Goal: Task Accomplishment & Management: Manage account settings

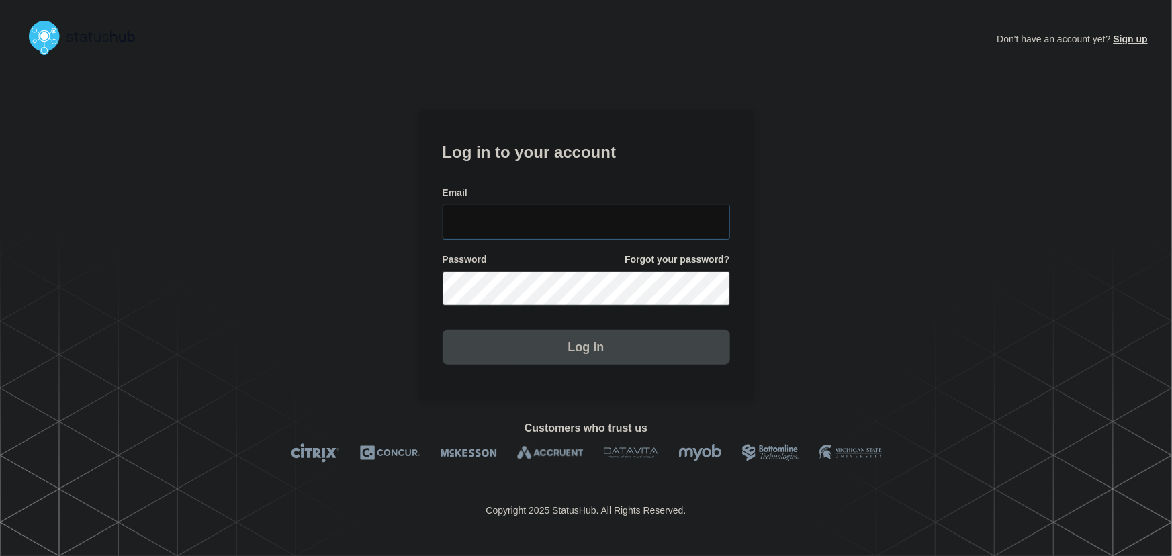
type input "tyler.wolkey@conexon.us"
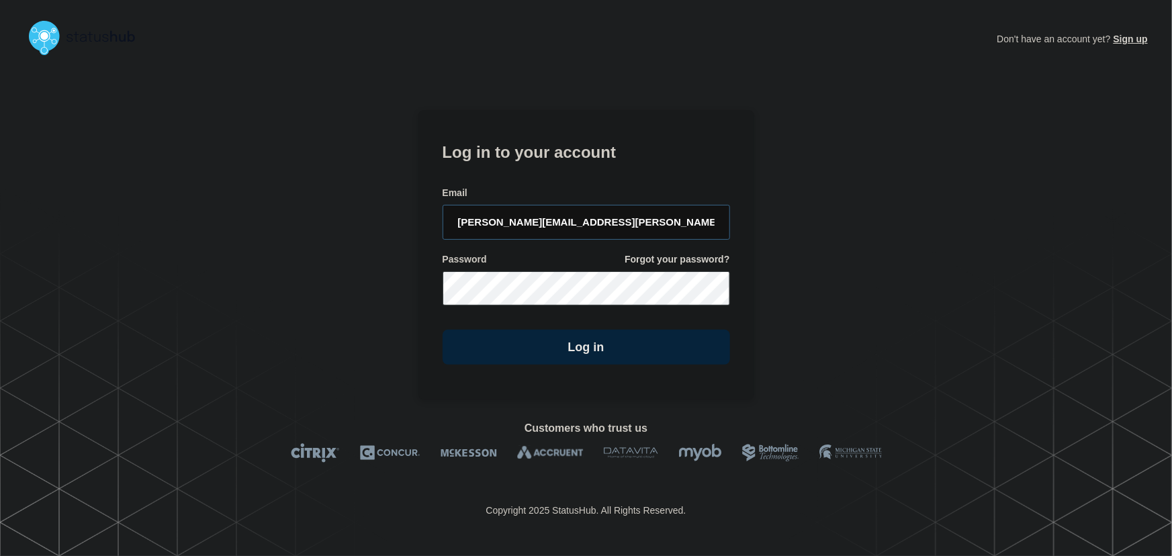
click at [613, 224] on input "tyler.wolkey@conexon.us" at bounding box center [587, 222] width 288 height 35
click at [511, 126] on section "Log in to your account Email tyler.wolkey@conexon.us Password Forgot your passw…" at bounding box center [587, 255] width 336 height 290
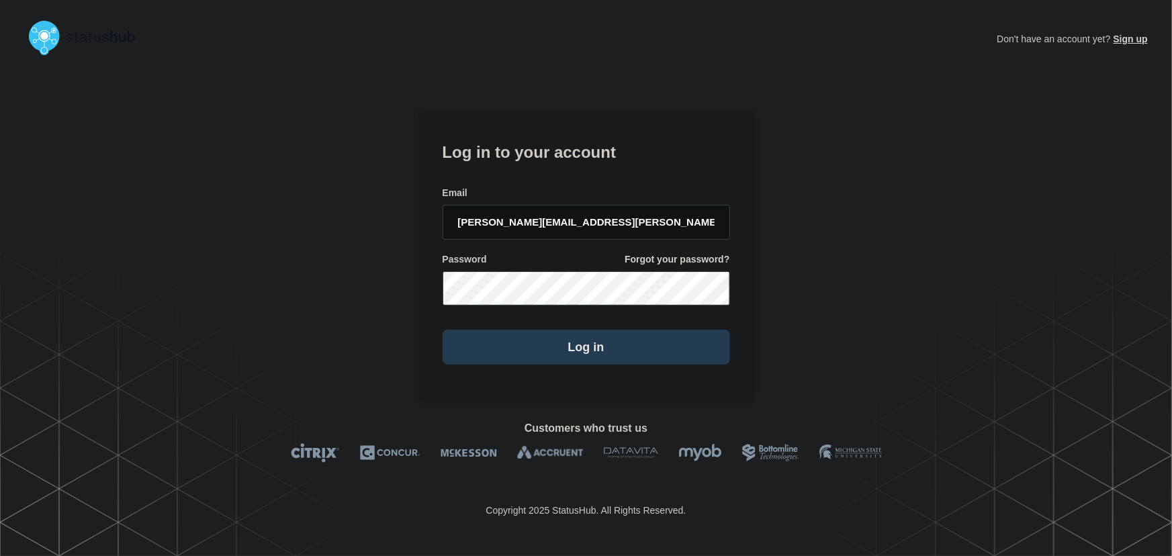
click at [610, 349] on button "Log in" at bounding box center [587, 347] width 288 height 35
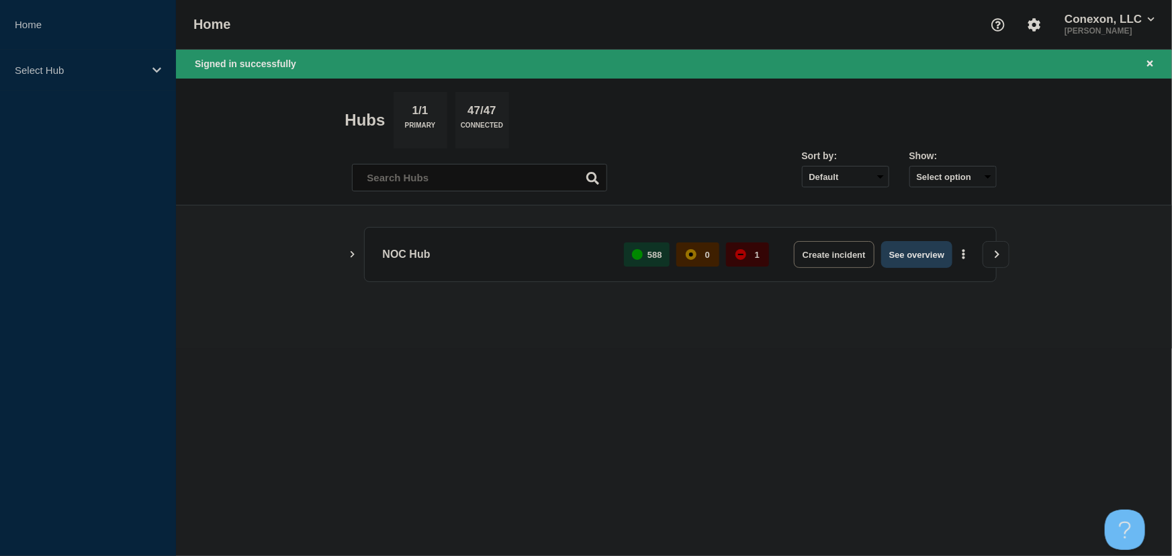
click at [898, 257] on button "See overview" at bounding box center [916, 254] width 71 height 27
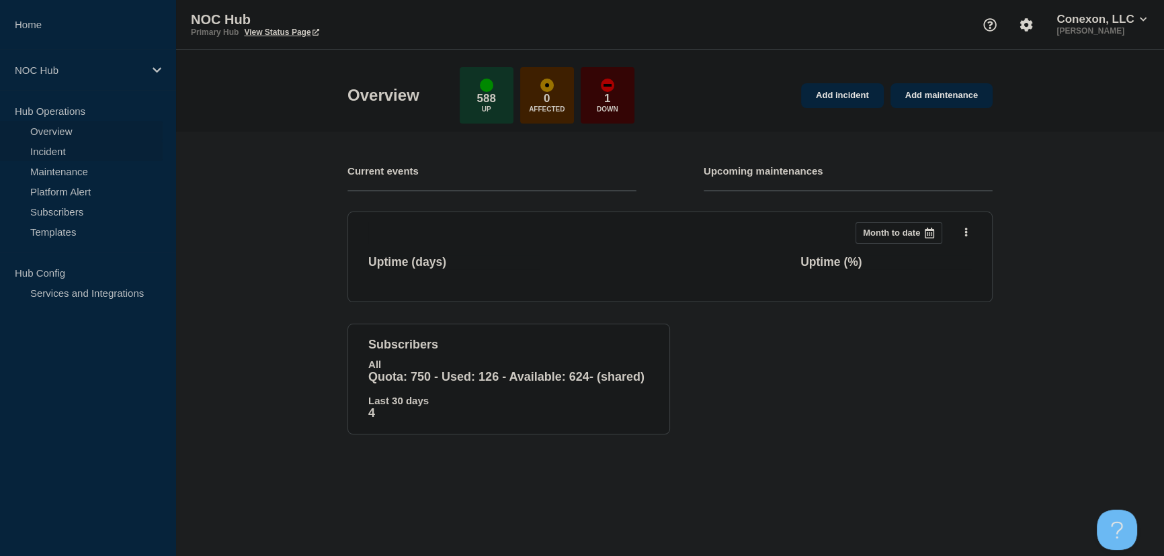
click at [42, 149] on link "Incident" at bounding box center [81, 151] width 163 height 20
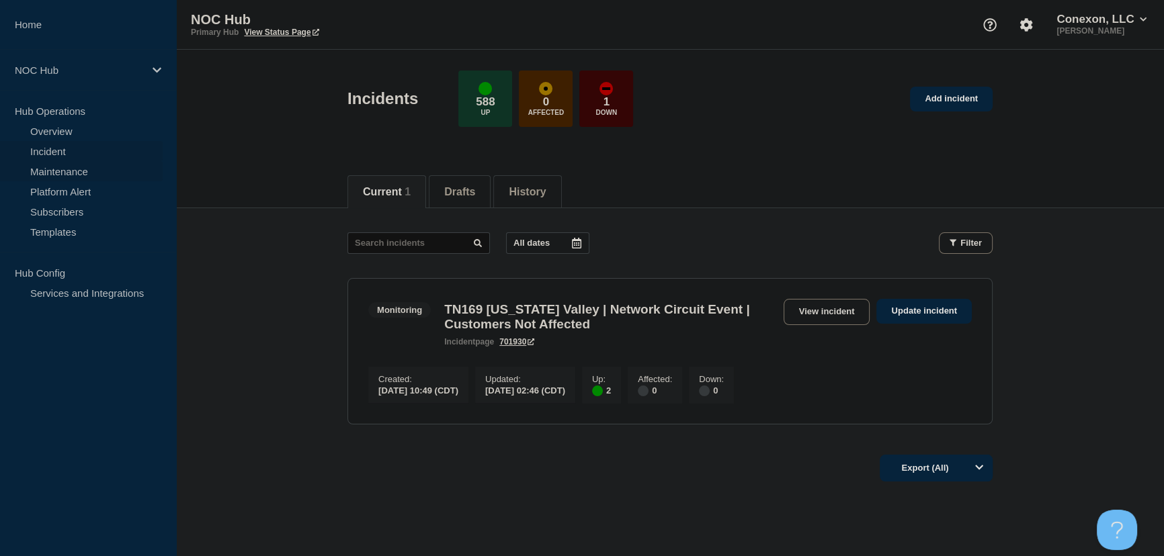
click at [71, 171] on link "Maintenance" at bounding box center [81, 171] width 163 height 20
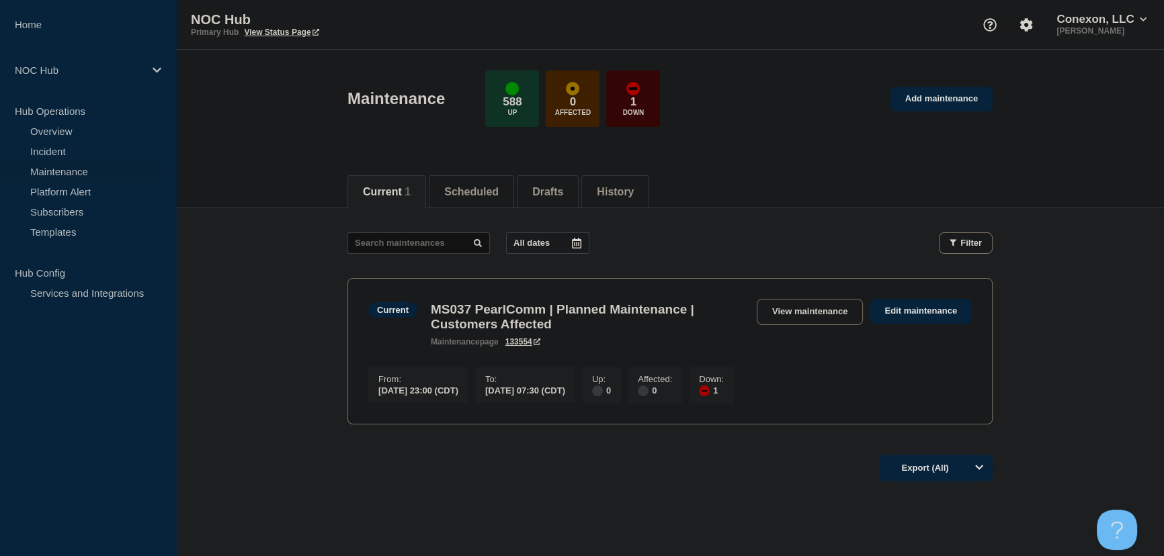
click at [614, 306] on h3 "MS037 PearlComm | Planned Maintenance | Customers Affected" at bounding box center [587, 317] width 312 height 30
click at [811, 316] on link "View maintenance" at bounding box center [810, 312] width 106 height 26
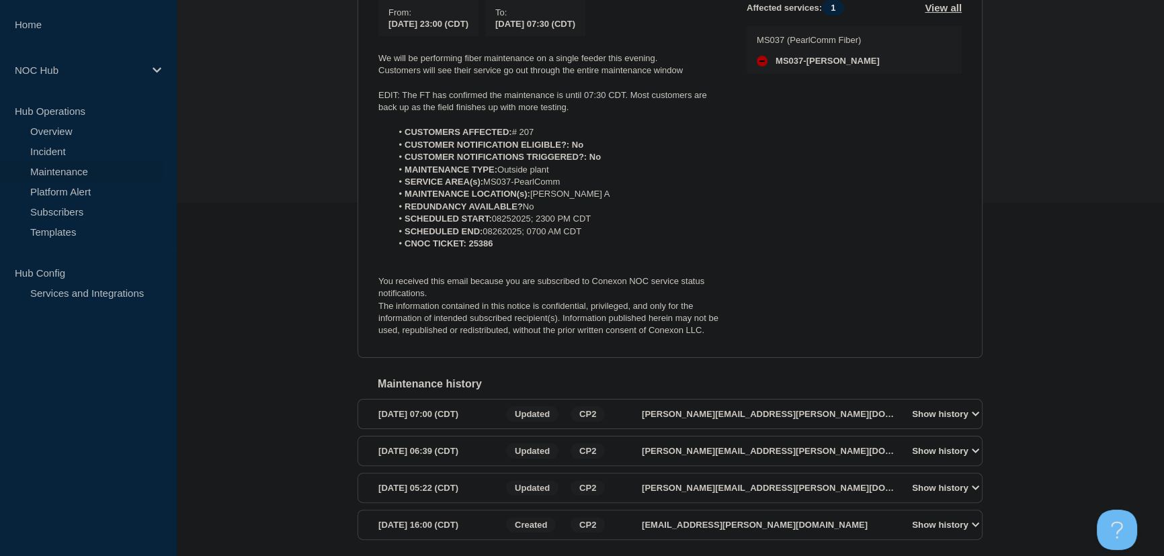
scroll to position [366, 0]
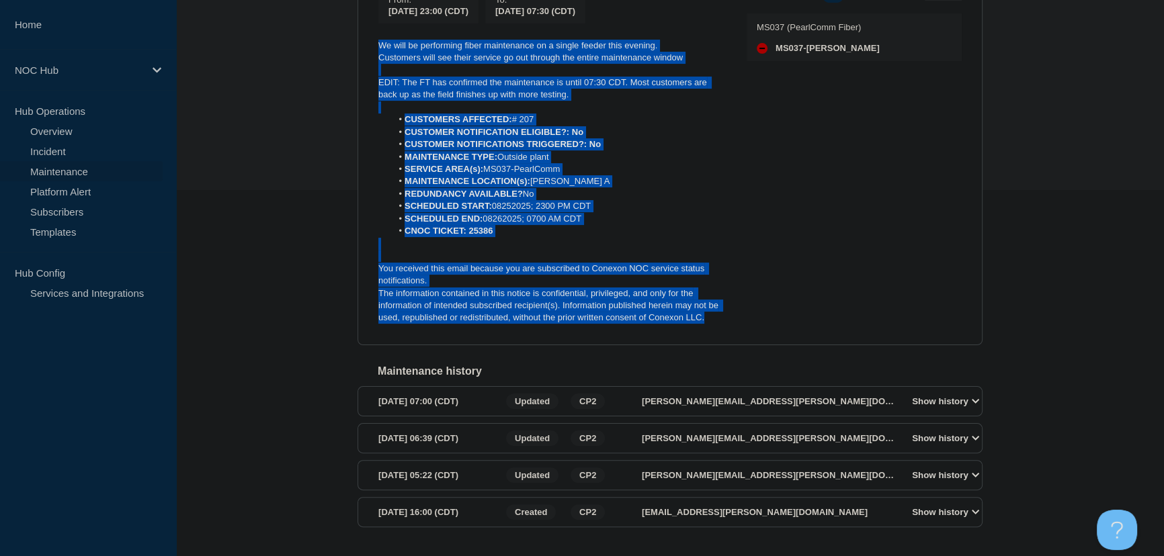
drag, startPoint x: 725, startPoint y: 324, endPoint x: 327, endPoint y: 48, distance: 484.4
click at [327, 48] on div "Back Back to Maintenances Current MS037 PearlComm | Planned Maintenance | Custo…" at bounding box center [670, 206] width 988 height 728
copy div "We will be performing fiber maintenance on a single feeder this evening. Custom…"
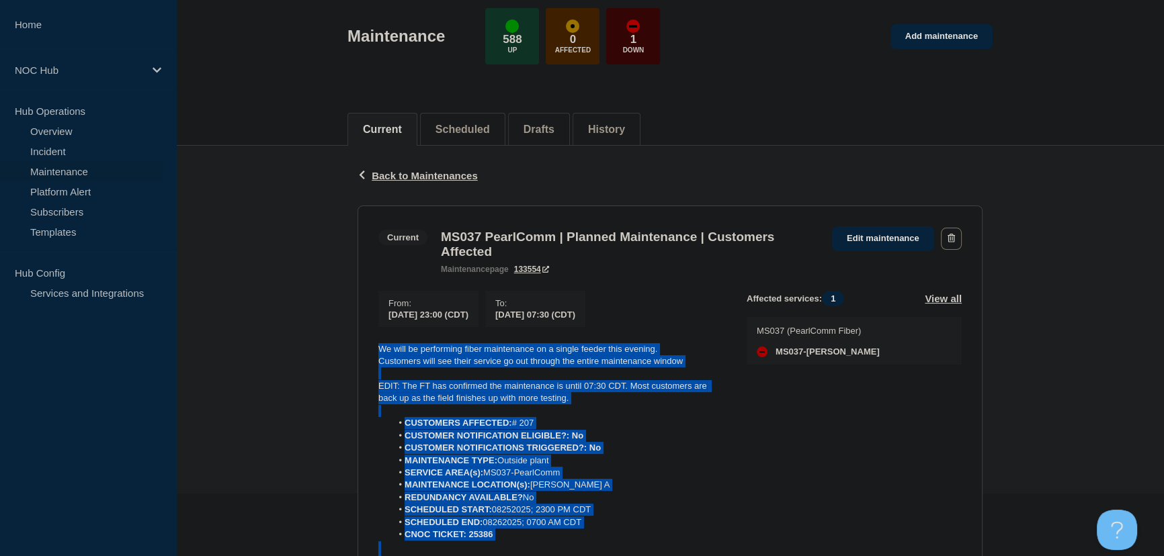
scroll to position [60, 0]
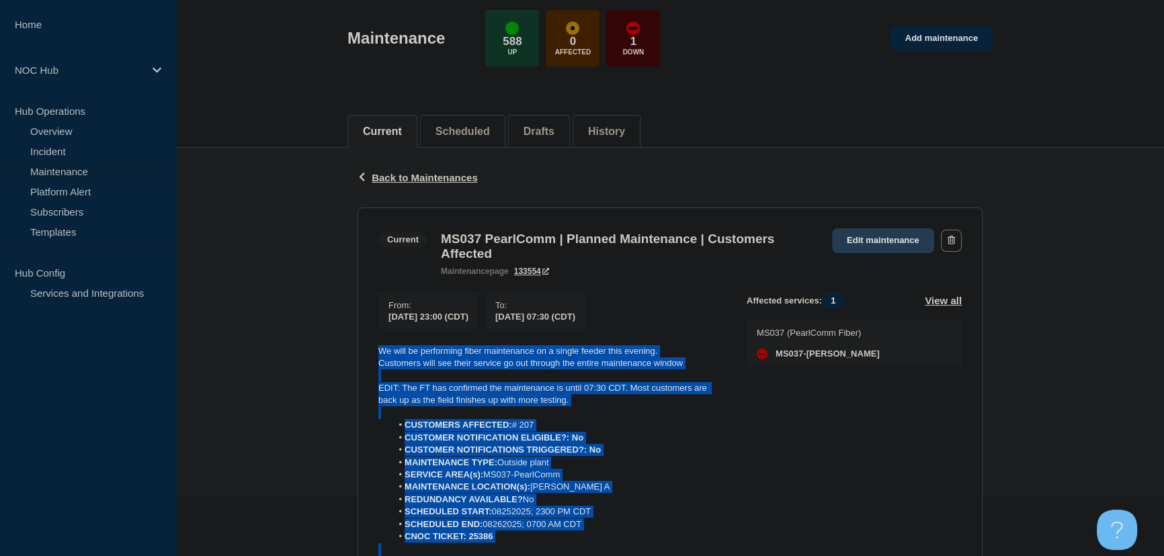
click at [880, 235] on link "Edit maintenance" at bounding box center [883, 240] width 102 height 25
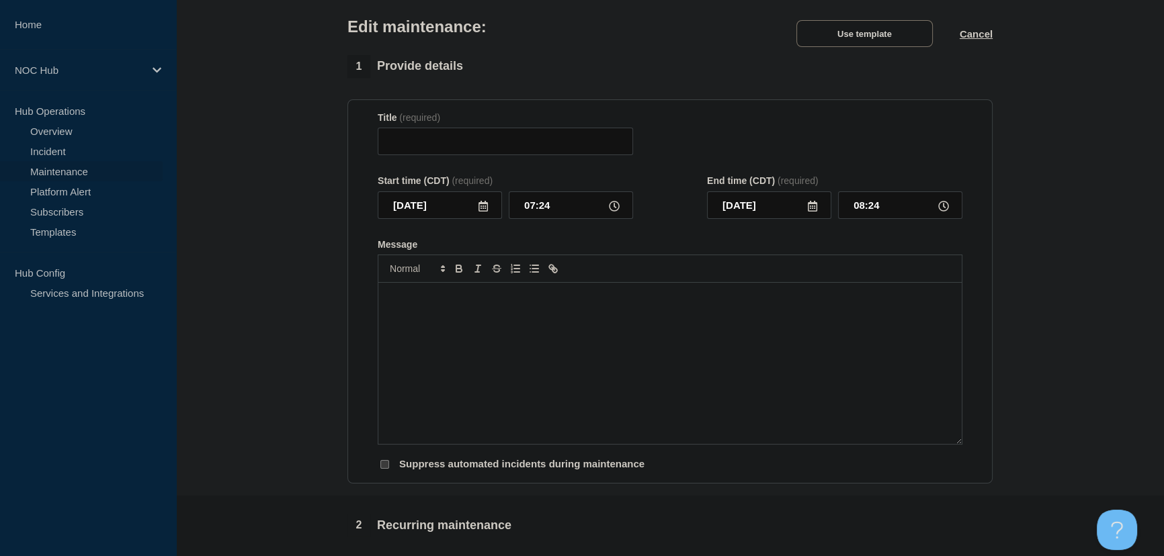
click at [599, 328] on div "Message" at bounding box center [669, 363] width 583 height 161
type input "MS037 PearlComm | Planned Maintenance | Customers Affected"
type input "[DATE]"
type input "23:00"
type input "07:30"
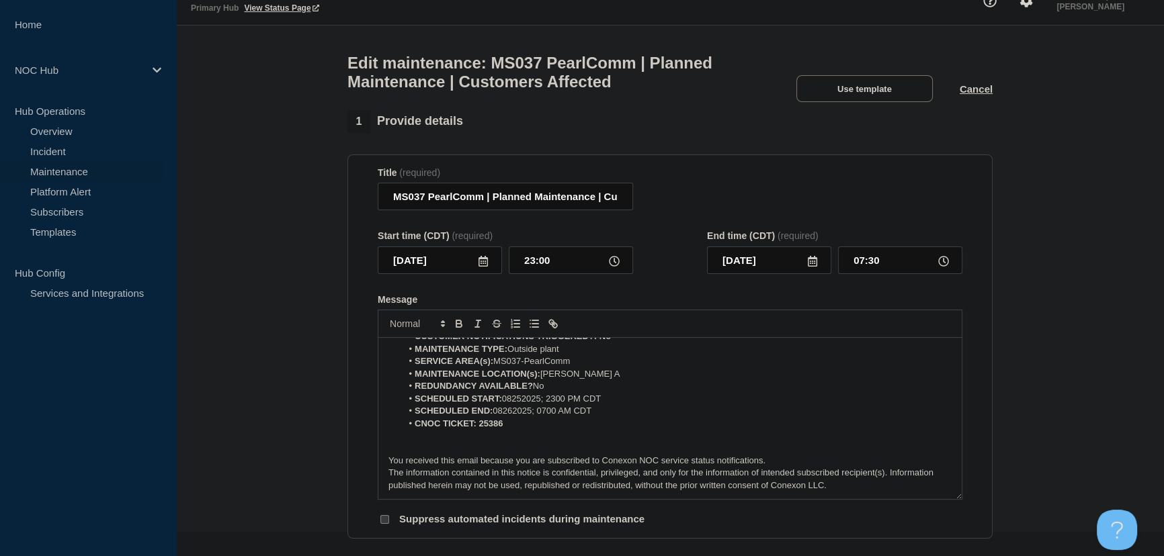
scroll to position [22, 0]
click at [985, 95] on button "Cancel" at bounding box center [975, 90] width 33 height 11
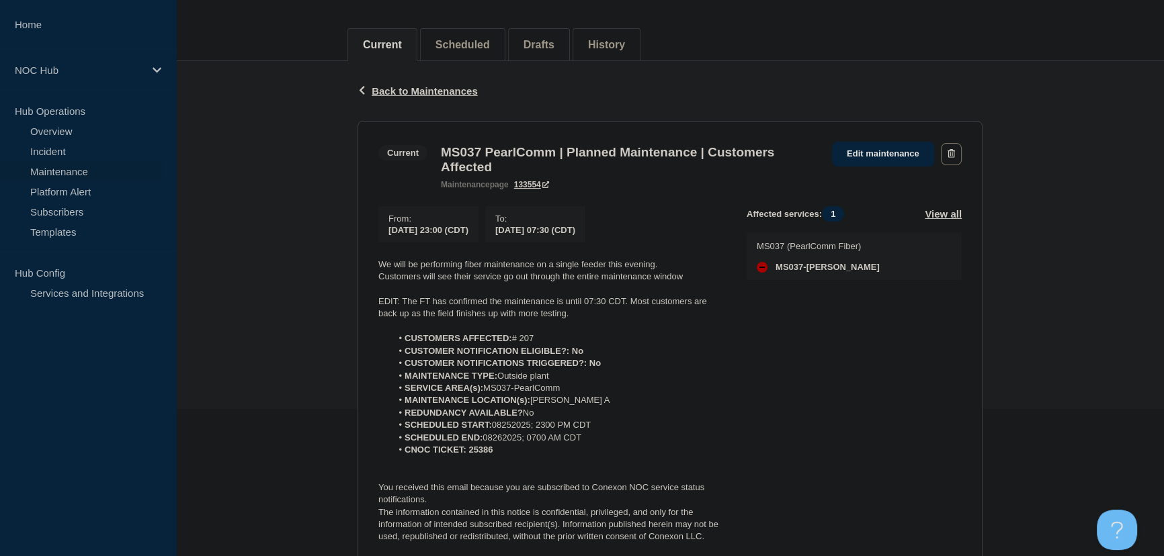
scroll to position [122, 0]
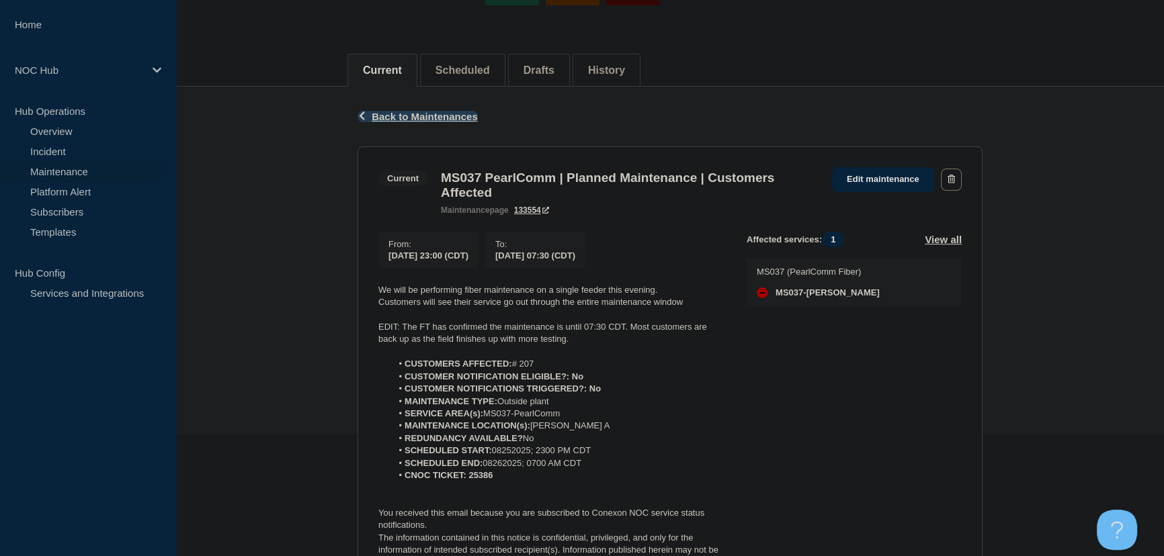
click at [390, 119] on span "Back to Maintenances" at bounding box center [425, 116] width 106 height 11
